Goal: Task Accomplishment & Management: Use online tool/utility

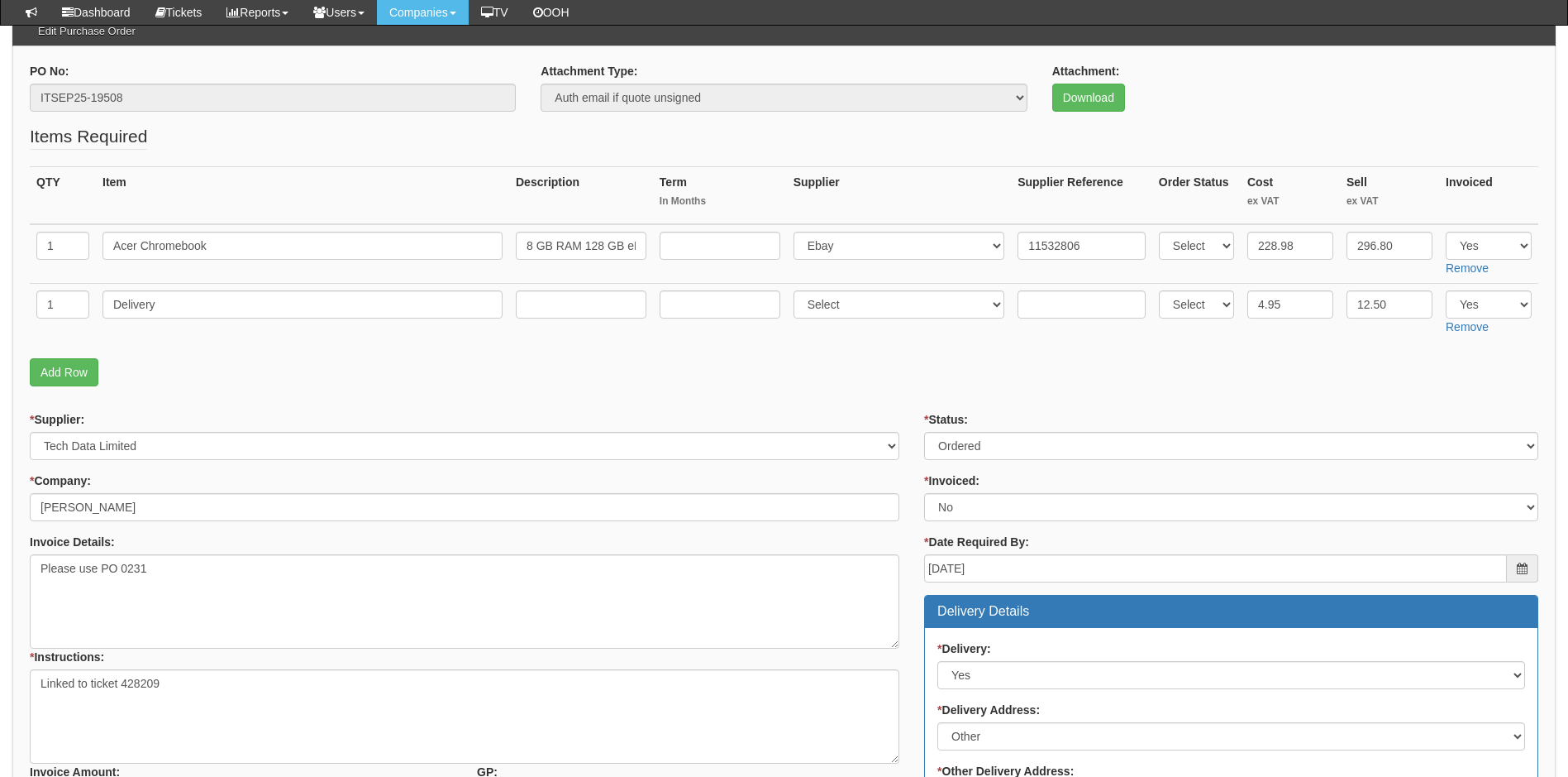
scroll to position [331, 0]
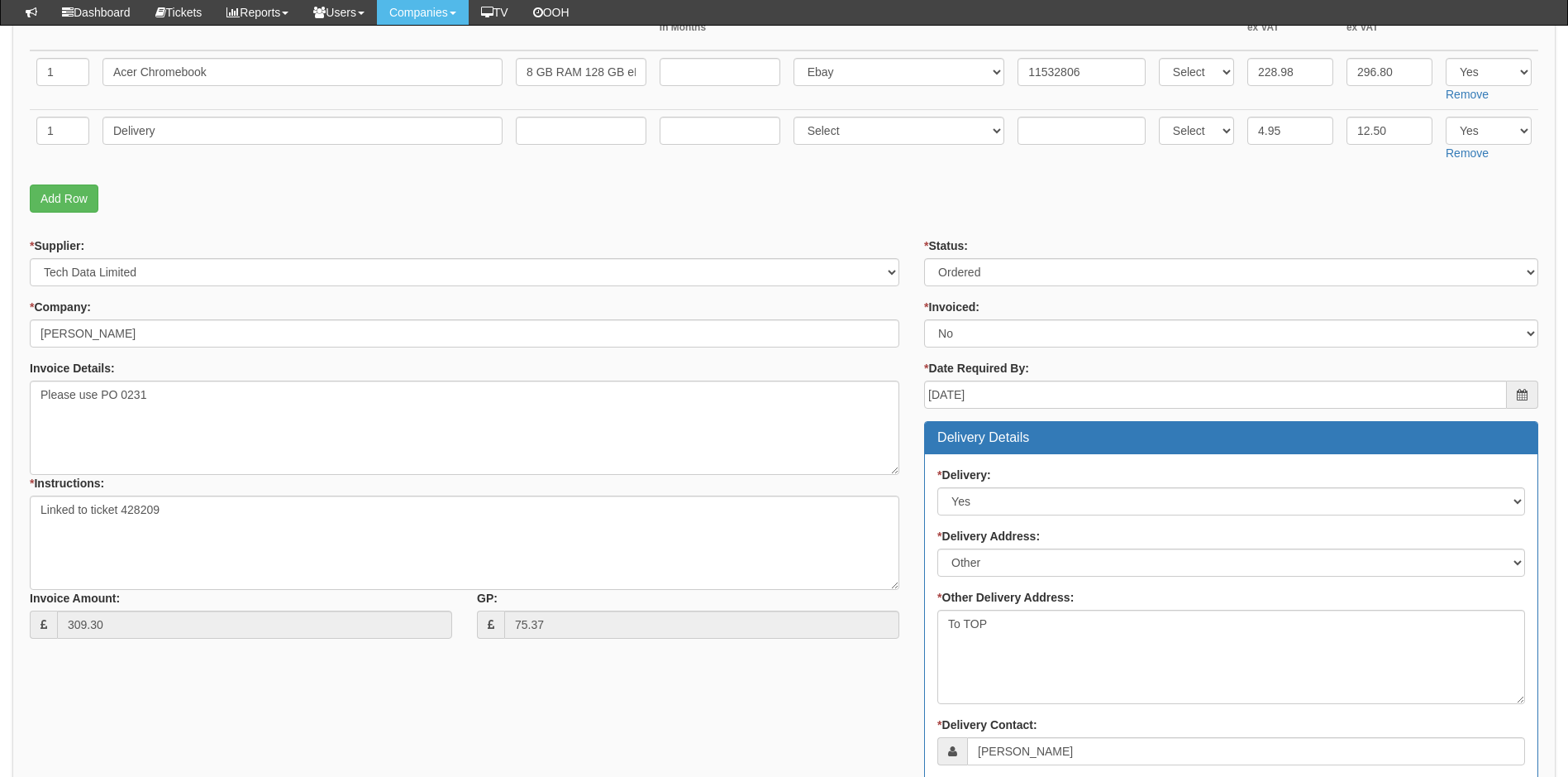
click at [172, 518] on textarea "Linked to ticket 428209" at bounding box center [465, 543] width 869 height 95
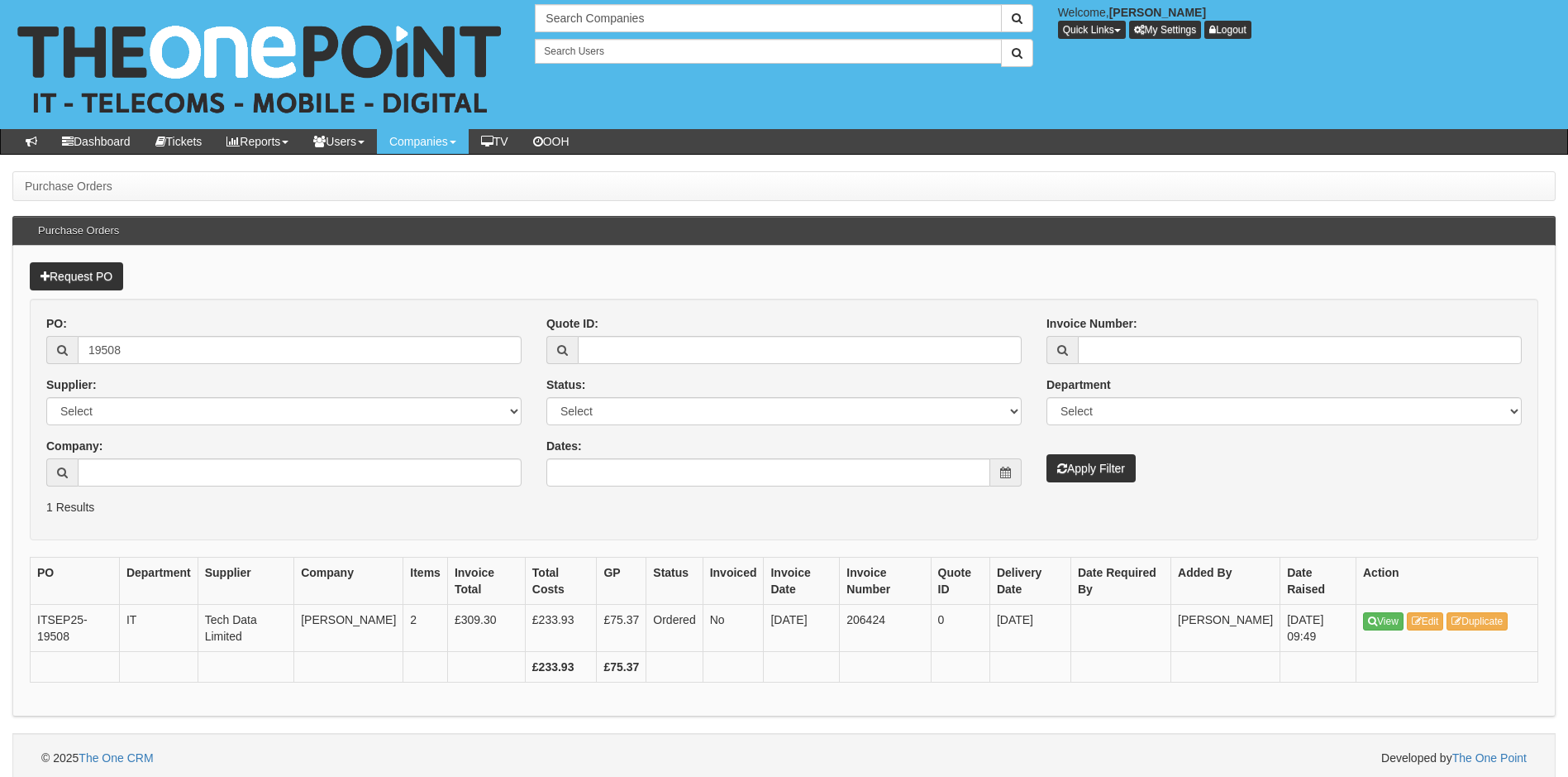
scroll to position [6, 0]
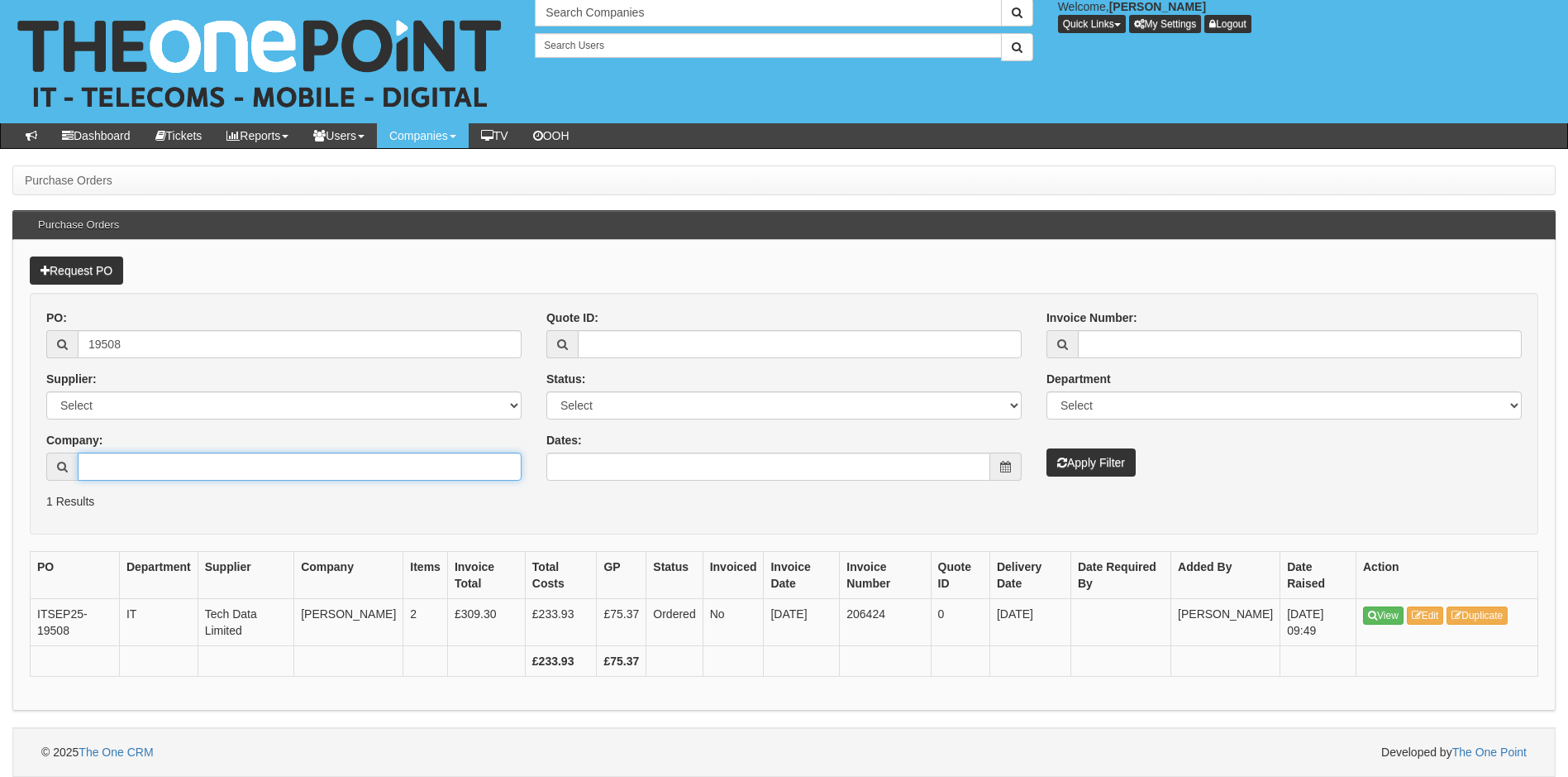
click at [188, 463] on input "Company:" at bounding box center [300, 467] width 443 height 28
type input "john roe"
click at [1047, 448] on button "Apply Filter" at bounding box center [1091, 462] width 89 height 28
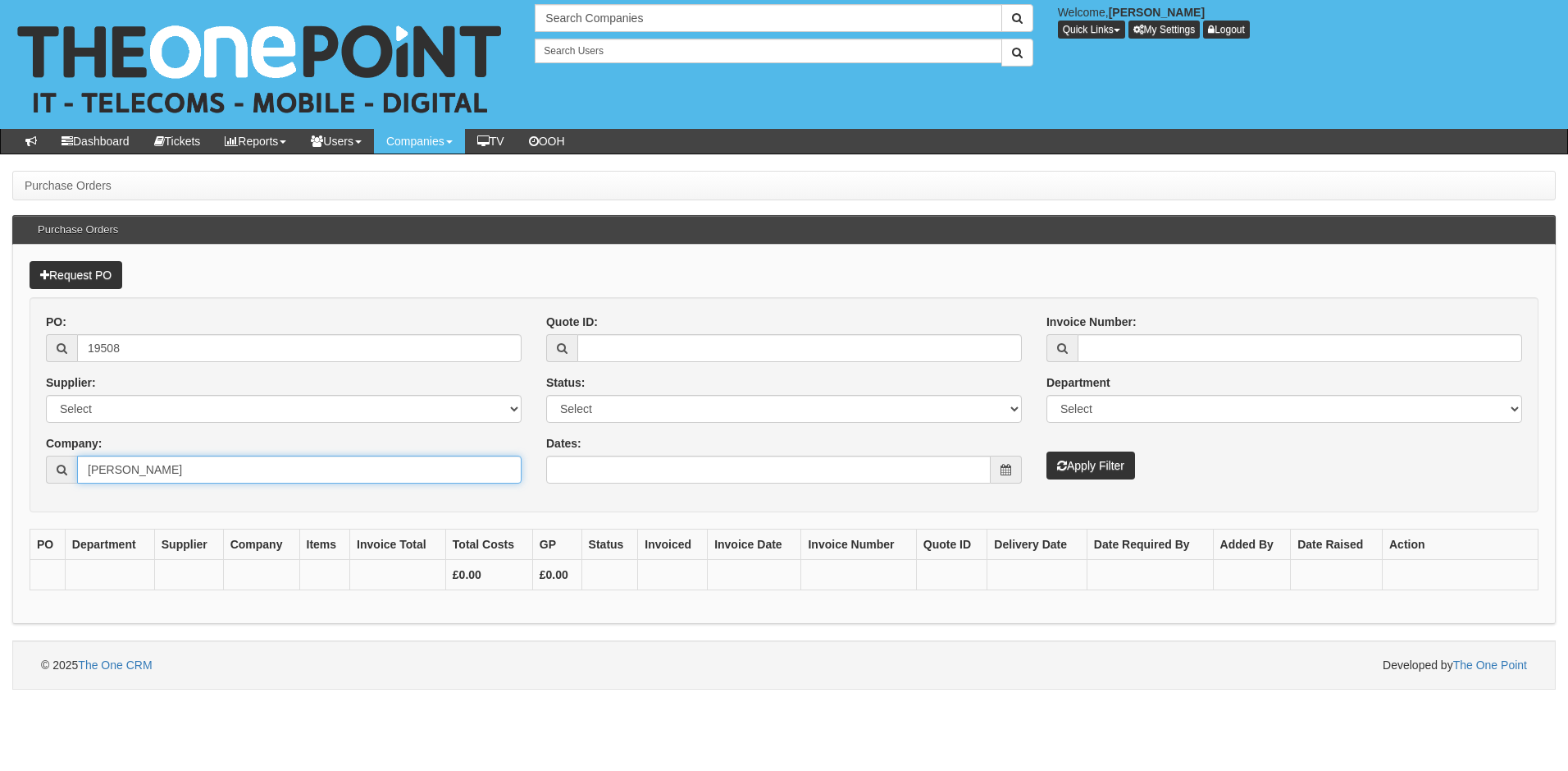
click at [173, 468] on input "[PERSON_NAME]" at bounding box center [299, 469] width 444 height 28
click at [168, 461] on input "[PERSON_NAME]" at bounding box center [299, 469] width 444 height 28
click at [171, 469] on input "[PERSON_NAME]" at bounding box center [299, 469] width 444 height 28
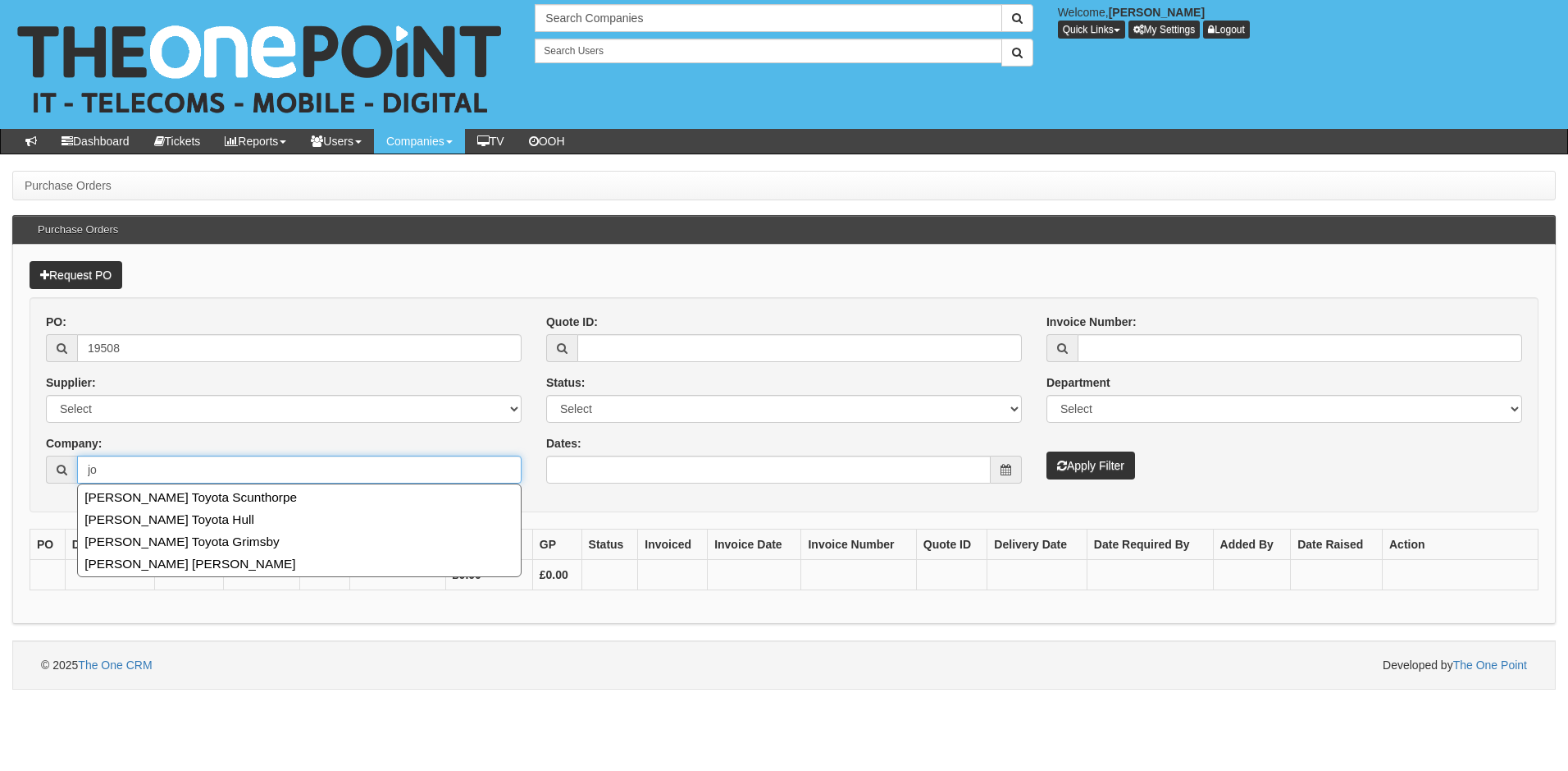
type input "j"
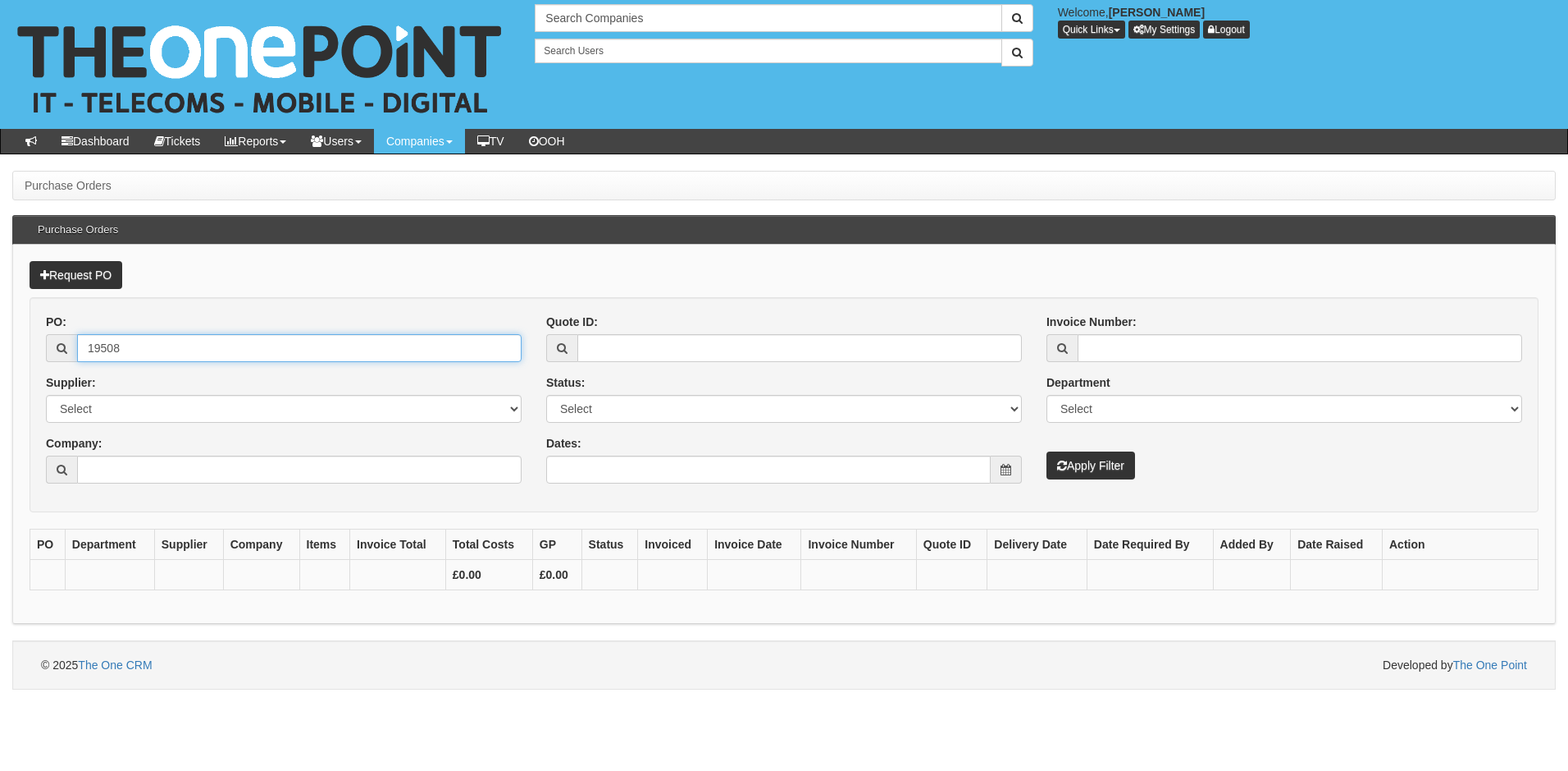
drag, startPoint x: 120, startPoint y: 349, endPoint x: 36, endPoint y: 353, distance: 84.1
click at [36, 353] on div "PO: 19508 Supplier: Select 123 REG.co.uk 1Password 3 4Gon AA Jones Electric Ltd…" at bounding box center [284, 404] width 500 height 182
click at [1132, 345] on input "Invoice Number:" at bounding box center [1299, 348] width 444 height 28
type input "206394"
click at [1046, 452] on button "Apply Filter" at bounding box center [1091, 466] width 89 height 28
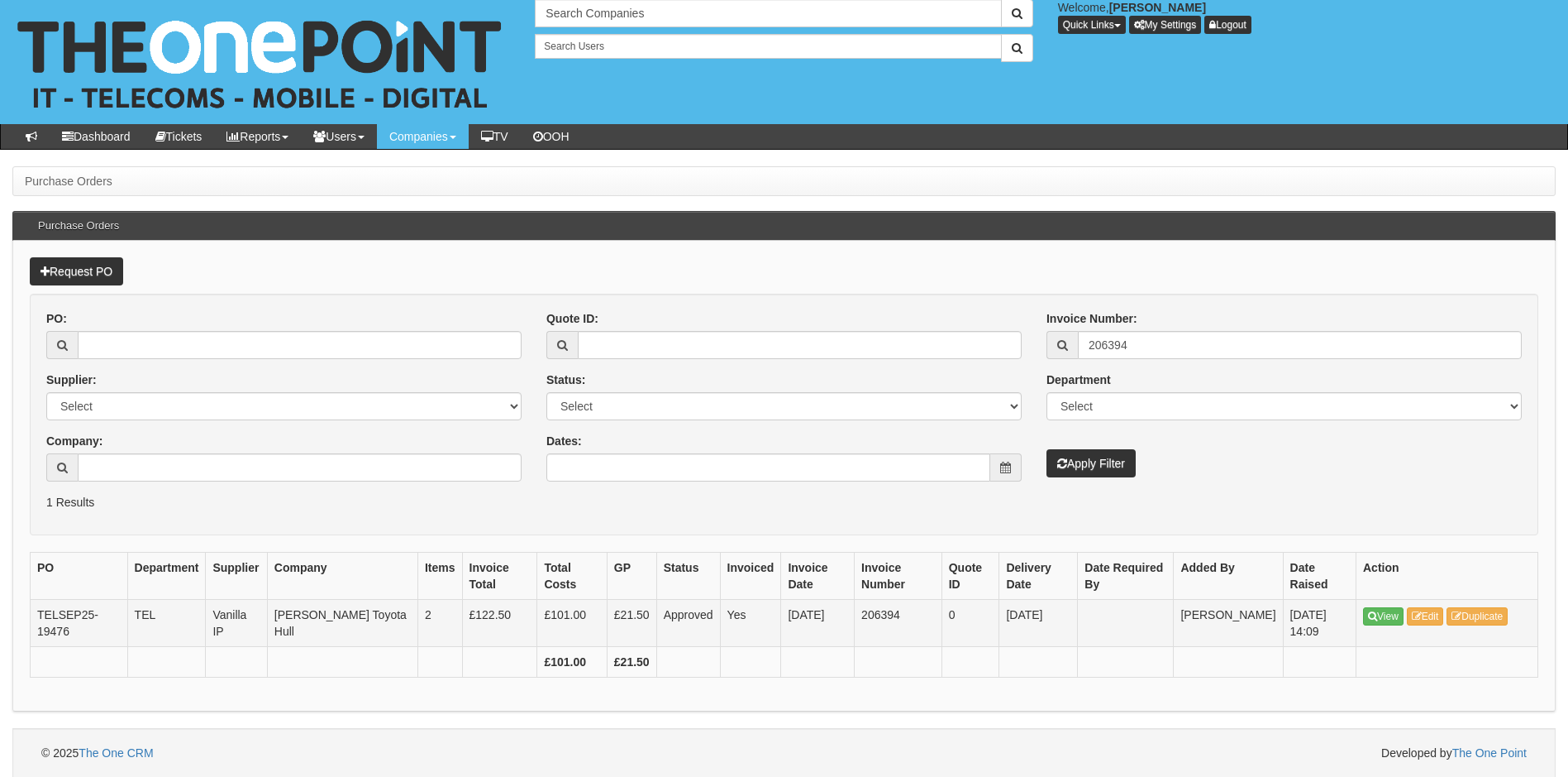
scroll to position [6, 0]
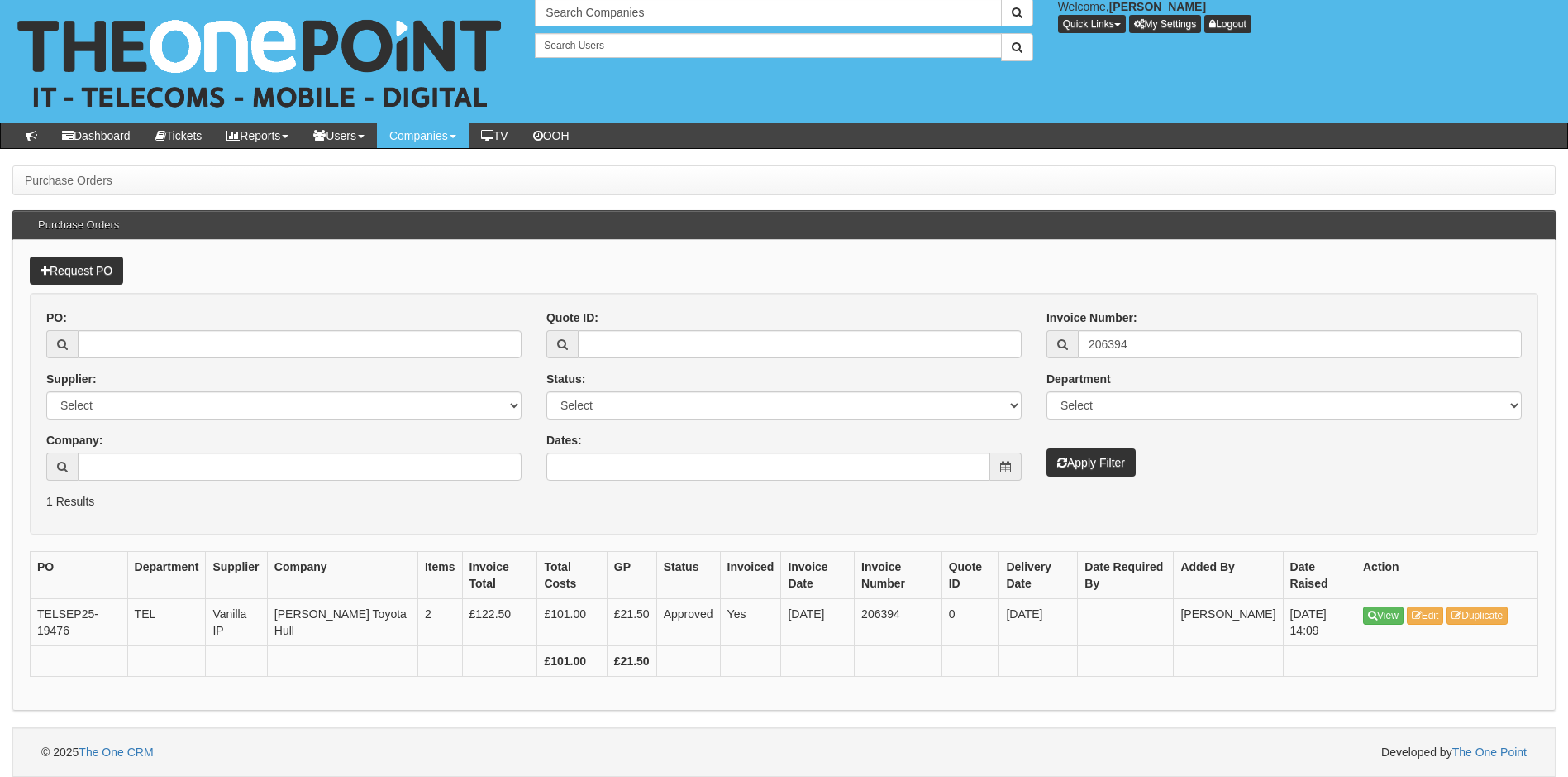
click at [1052, 480] on div "PO: Supplier: Select 123 REG.co.uk 1Password 3 4Gon AA Jones Electric Ltd Abzor…" at bounding box center [784, 401] width 1501 height 183
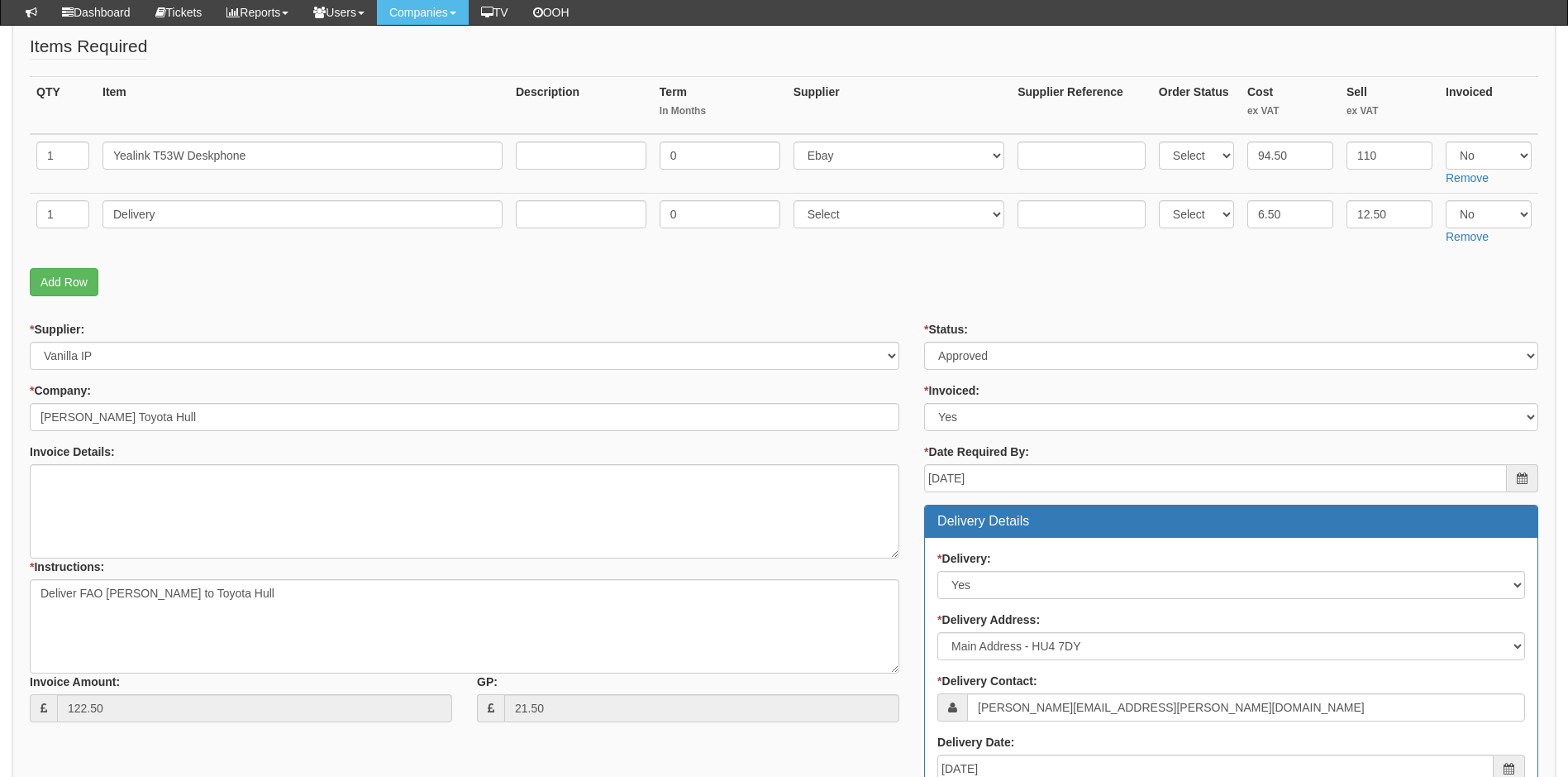
scroll to position [248, 0]
